Goal: Browse casually

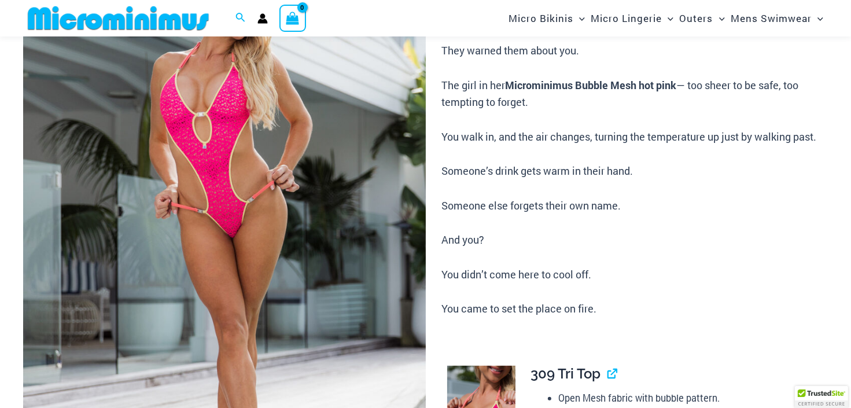
scroll to position [173, 0]
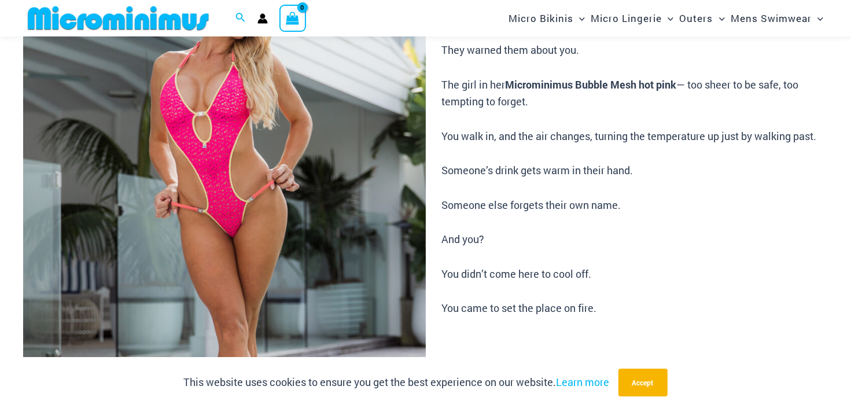
click at [253, 214] on img at bounding box center [224, 233] width 403 height 603
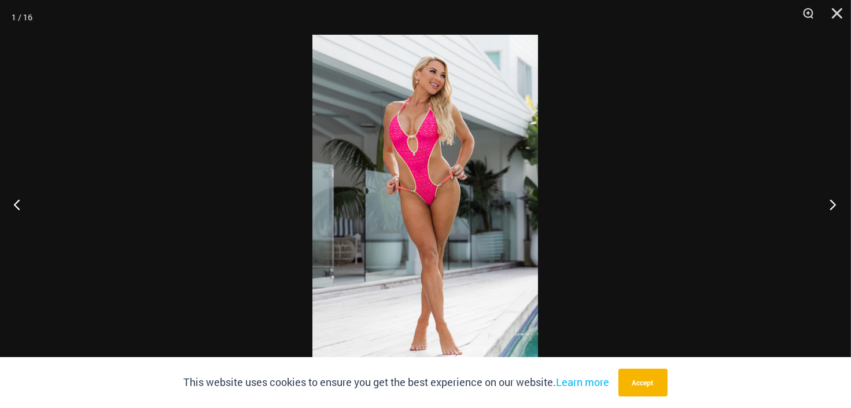
click at [836, 205] on button "Next" at bounding box center [829, 204] width 43 height 58
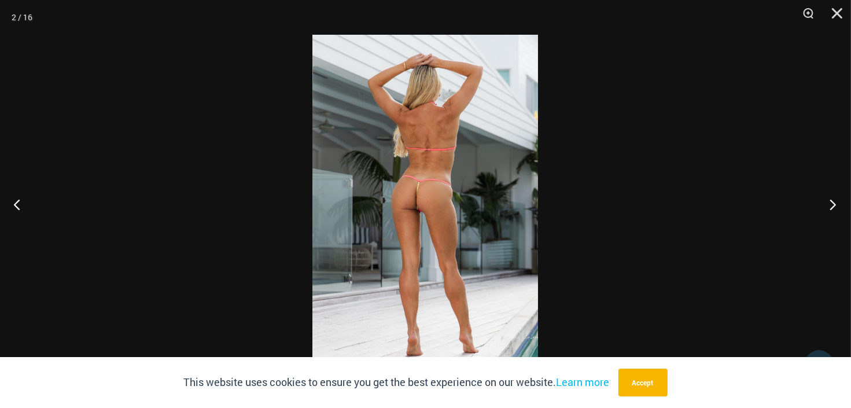
click at [835, 205] on button "Next" at bounding box center [829, 204] width 43 height 58
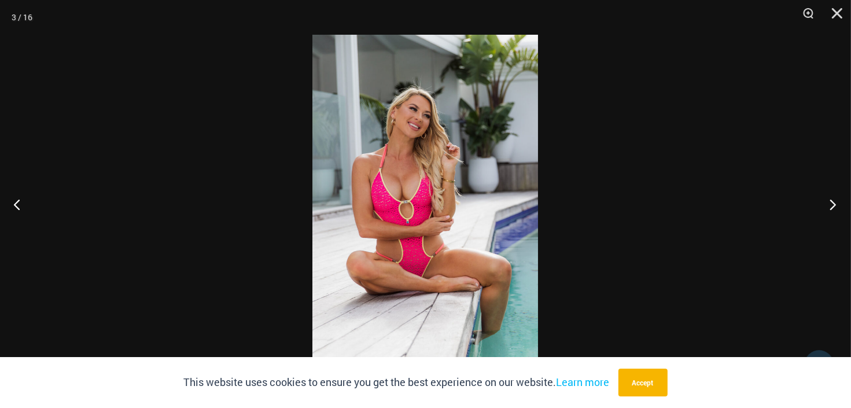
click at [836, 207] on button "Next" at bounding box center [829, 204] width 43 height 58
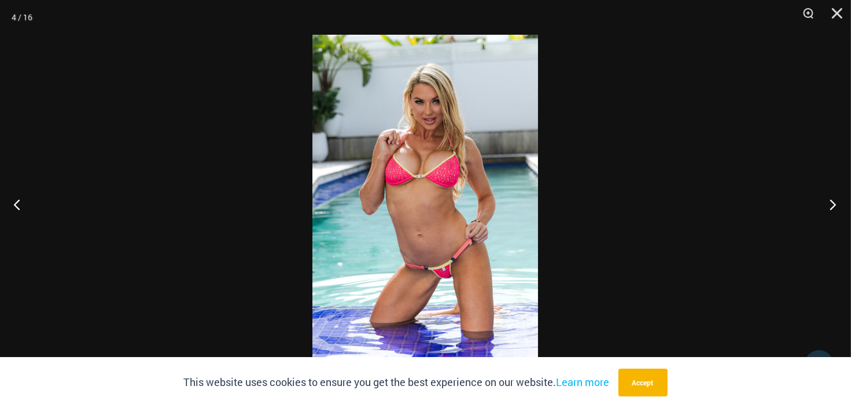
click at [836, 207] on button "Next" at bounding box center [829, 204] width 43 height 58
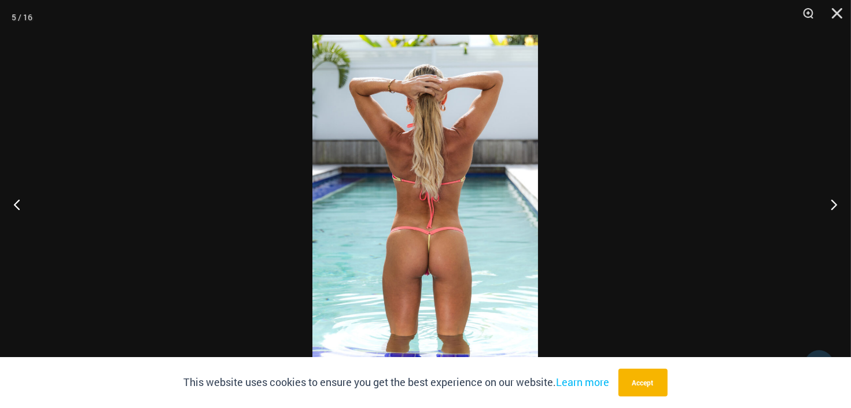
click at [418, 242] on img at bounding box center [425, 204] width 226 height 338
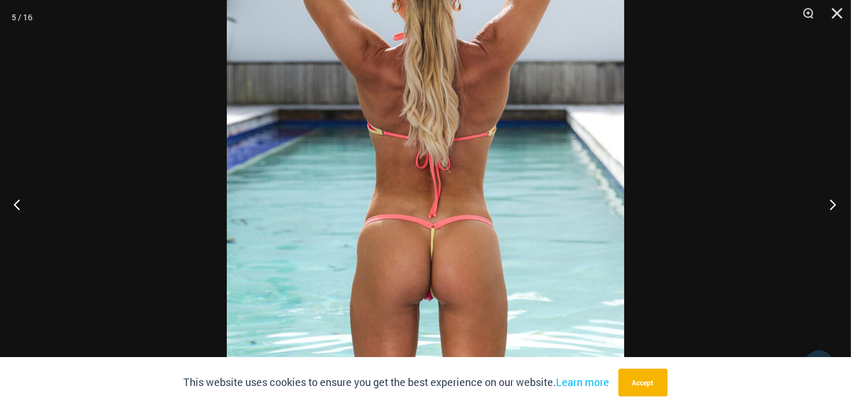
click at [845, 200] on button "Next" at bounding box center [829, 204] width 43 height 58
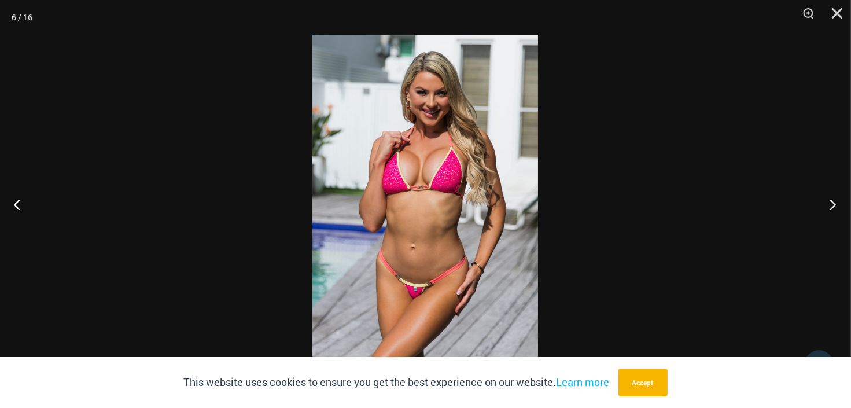
click at [844, 202] on button "Next" at bounding box center [829, 204] width 43 height 58
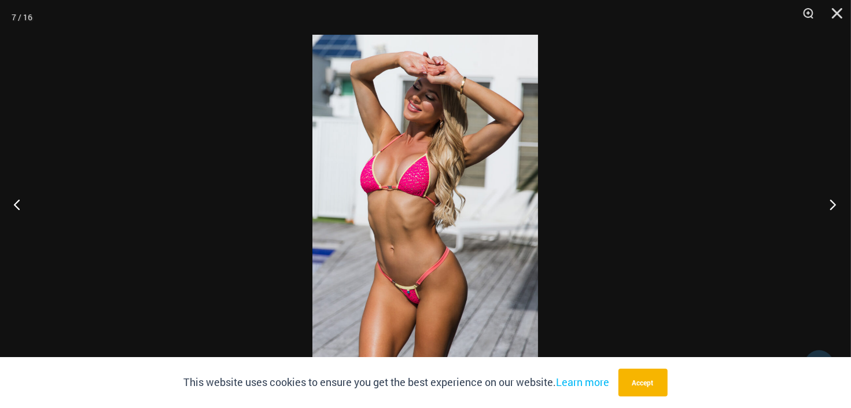
click at [843, 205] on button "Next" at bounding box center [829, 204] width 43 height 58
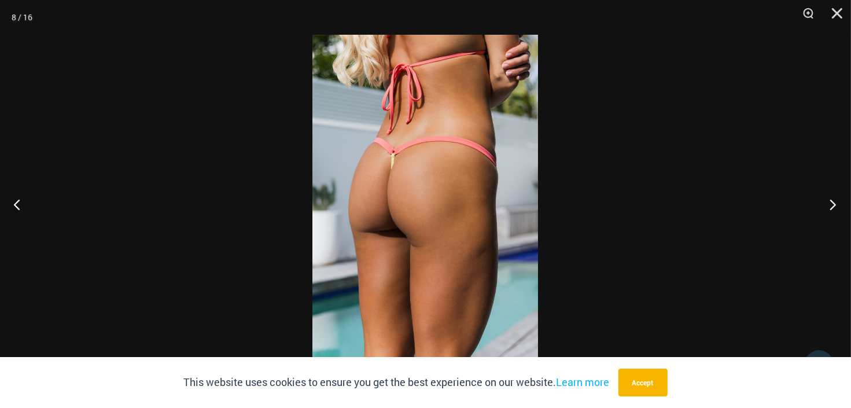
click at [843, 205] on button "Next" at bounding box center [829, 204] width 43 height 58
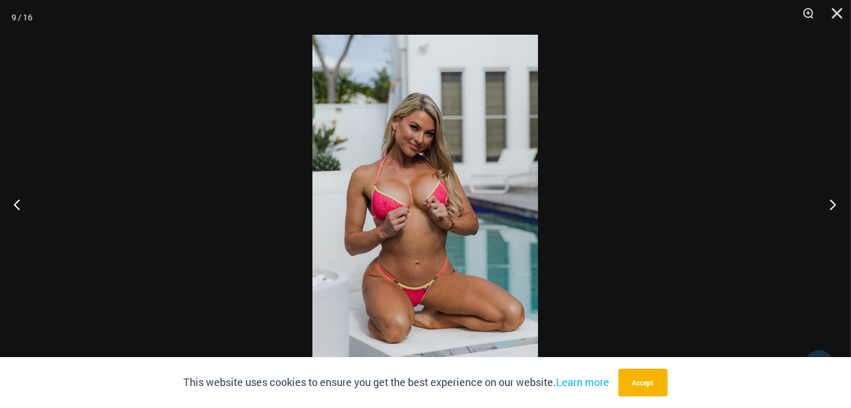
click at [843, 205] on button "Next" at bounding box center [829, 204] width 43 height 58
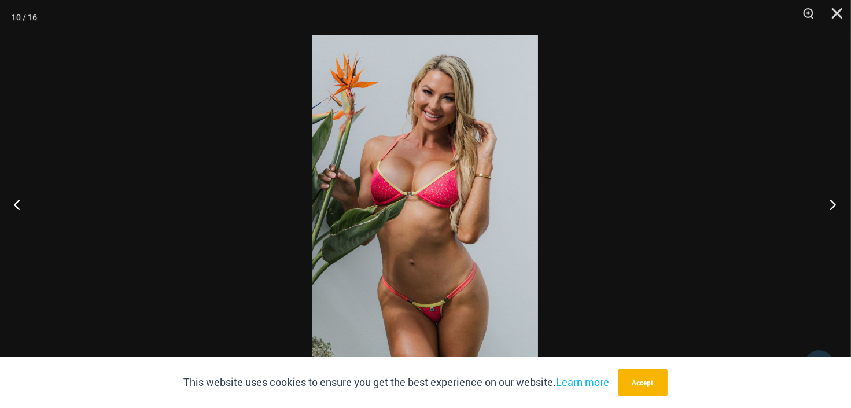
click at [843, 205] on button "Next" at bounding box center [829, 204] width 43 height 58
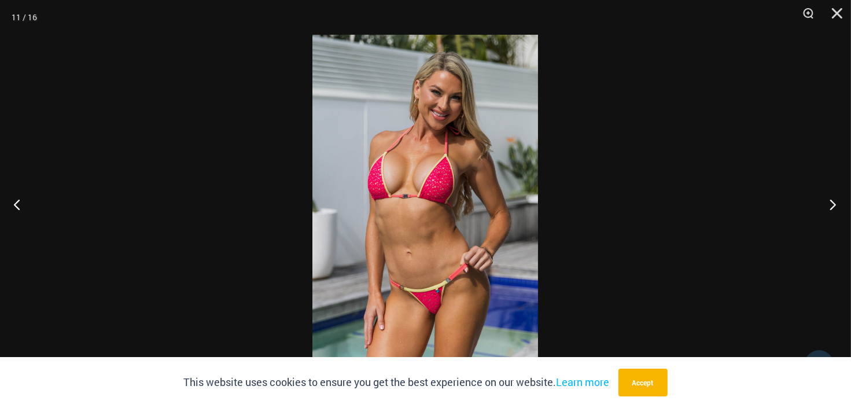
click at [843, 205] on button "Next" at bounding box center [829, 204] width 43 height 58
